Goal: Navigation & Orientation: Find specific page/section

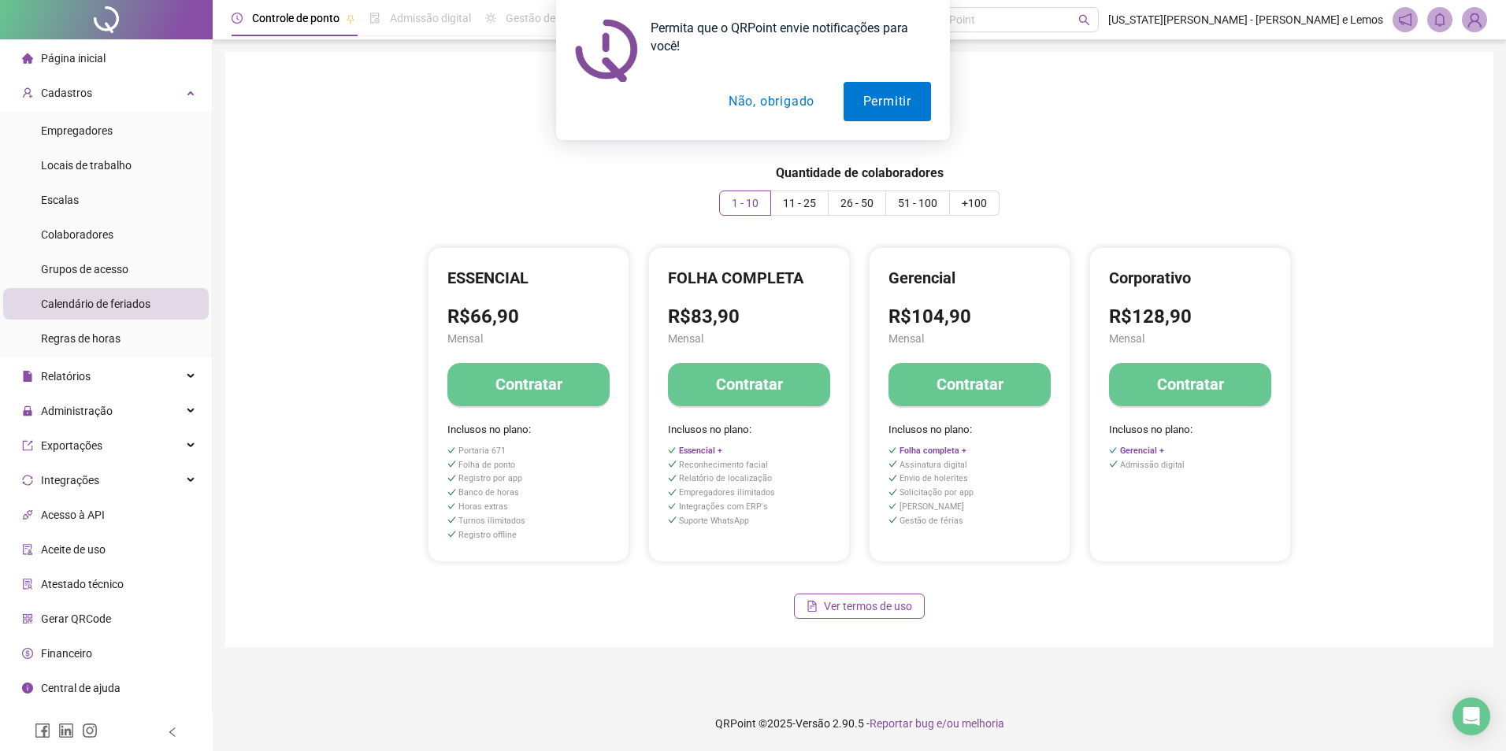
click at [72, 57] on div "Permita que o QRPoint envie notificações para você! Permitir Não, obrigado" at bounding box center [753, 70] width 1506 height 140
click at [100, 57] on div "Permita que o QRPoint envie notificações para você! Permitir Não, obrigado" at bounding box center [753, 70] width 1506 height 140
click at [74, 63] on div "Permita que o QRPoint envie notificações para você! Permitir Não, obrigado" at bounding box center [753, 70] width 1506 height 140
click at [439, 155] on div "Mensal Anual Quantidade de colaboradores 1 - 10 11 - 25 26 - 50 51 - 100 +100 E…" at bounding box center [859, 350] width 1230 height 558
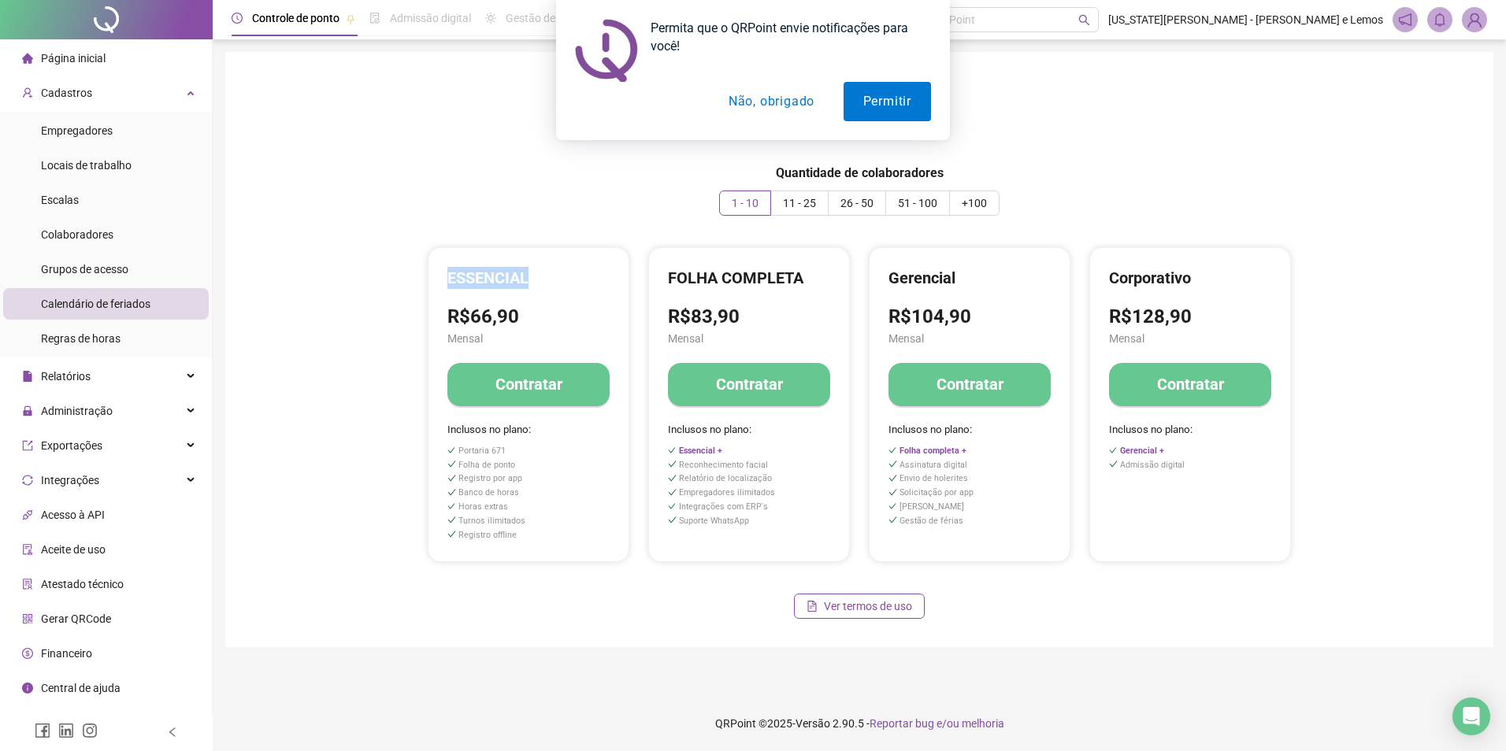
click at [776, 106] on button "Não, obrigado" at bounding box center [771, 101] width 125 height 39
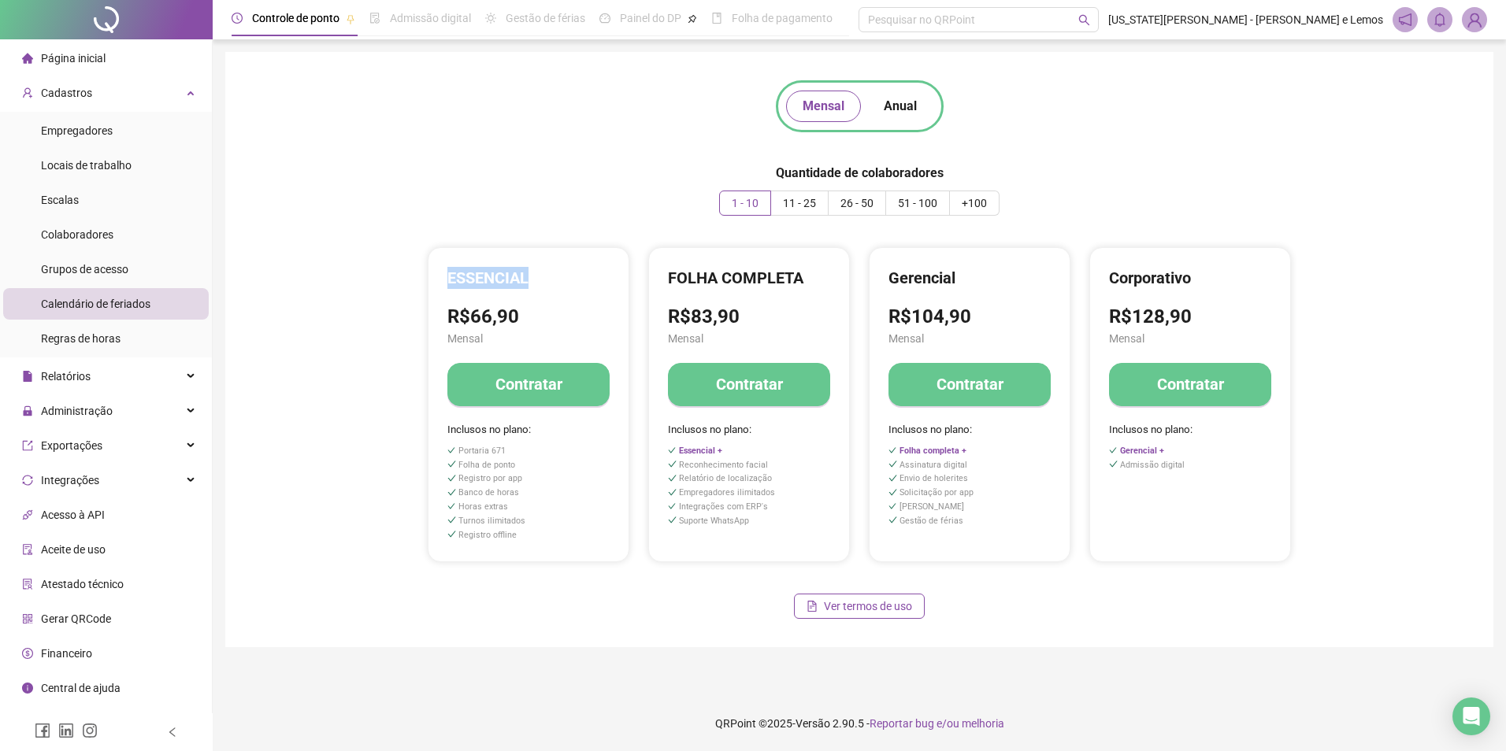
click at [791, 20] on span "Folha de pagamento" at bounding box center [782, 18] width 101 height 13
click at [85, 56] on span "Página inicial" at bounding box center [73, 58] width 65 height 13
click at [48, 57] on span "Página inicial" at bounding box center [73, 58] width 65 height 13
drag, startPoint x: 48, startPoint y: 57, endPoint x: 24, endPoint y: 57, distance: 23.6
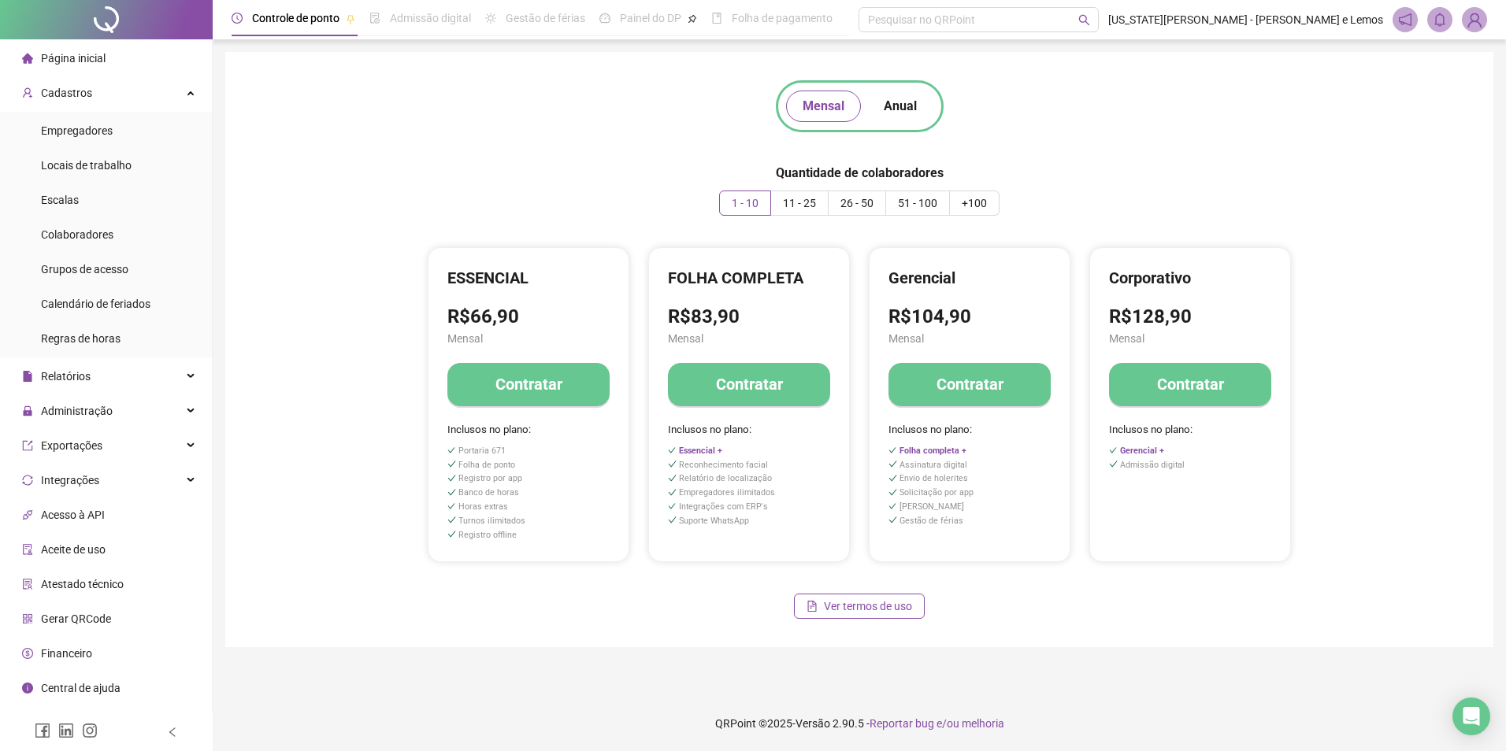
click at [24, 57] on icon "home" at bounding box center [27, 58] width 11 height 10
click at [898, 110] on span "Anual" at bounding box center [900, 106] width 33 height 19
drag, startPoint x: 898, startPoint y: 110, endPoint x: 821, endPoint y: 100, distance: 77.8
click at [821, 100] on span "Mensal" at bounding box center [823, 106] width 42 height 19
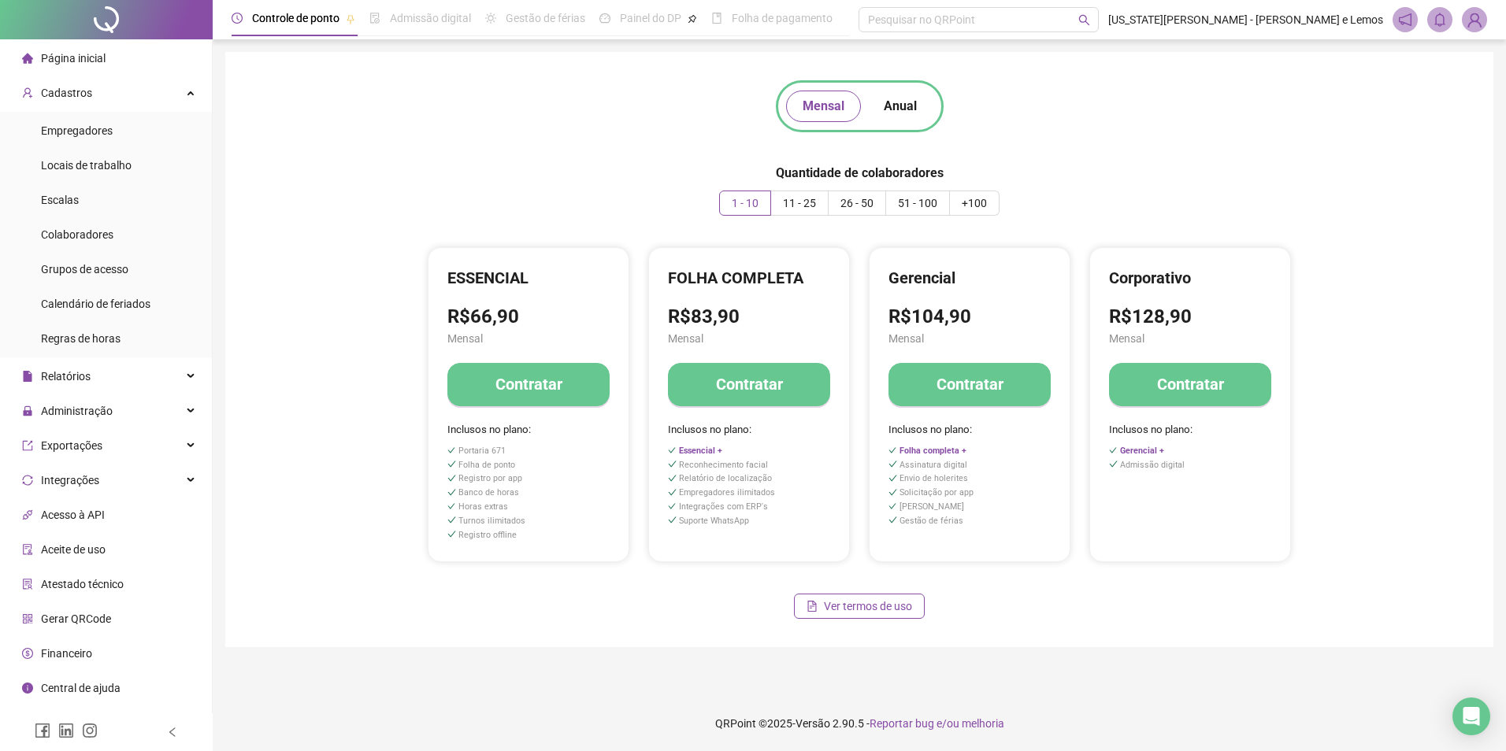
click at [371, 27] on div "Admissão digital" at bounding box center [420, 18] width 102 height 36
click at [308, 20] on span "Controle de ponto" at bounding box center [295, 18] width 87 height 13
click at [90, 13] on div at bounding box center [106, 19] width 213 height 39
click at [91, 11] on div at bounding box center [106, 19] width 213 height 39
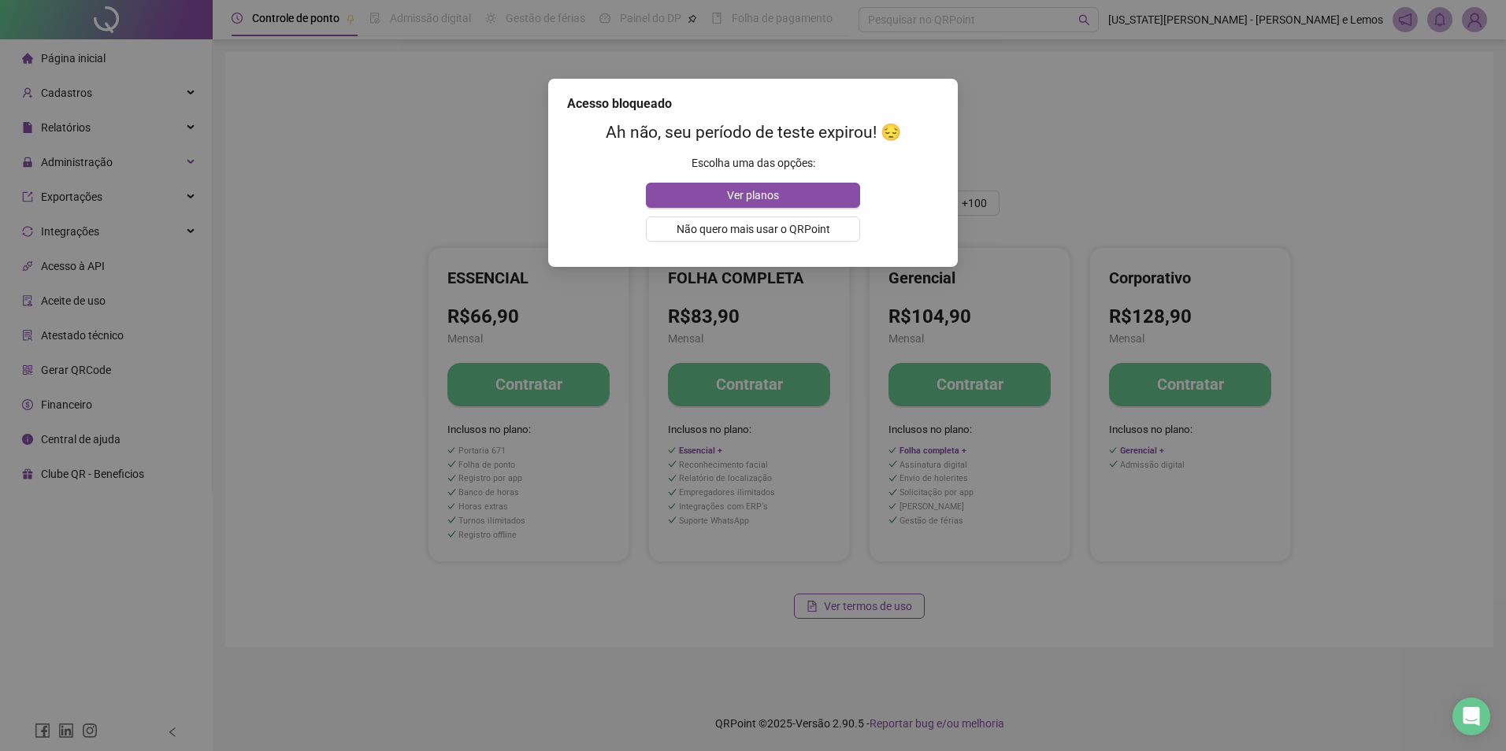
click at [254, 276] on div "Acesso bloqueado Ah não, seu período de teste expirou! 😔 Escolha uma das opções…" at bounding box center [753, 375] width 1506 height 751
